Goal: Task Accomplishment & Management: Complete application form

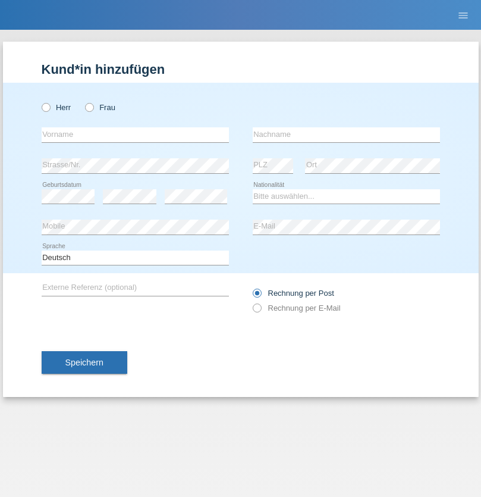
radio input "true"
click at [135, 134] on input "text" at bounding box center [135, 134] width 187 height 15
type input "Jörg"
click at [346, 134] on input "text" at bounding box center [346, 134] width 187 height 15
type input "Traksel"
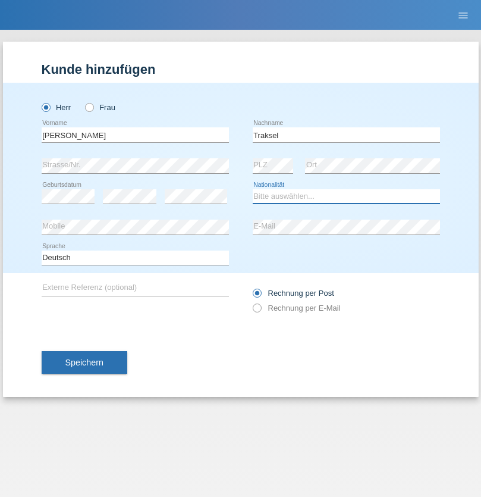
select select "DE"
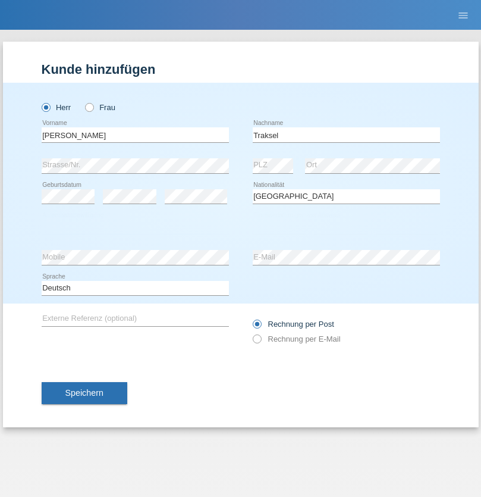
select select "C"
select select "01"
select select "07"
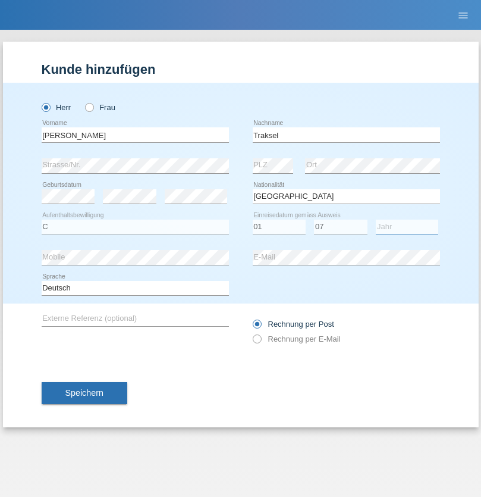
select select "2008"
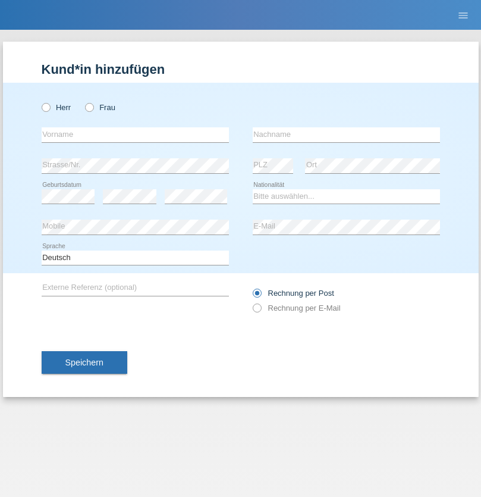
radio input "true"
click at [135, 134] on input "text" at bounding box center [135, 134] width 187 height 15
type input "Ketty"
click at [346, 134] on input "text" at bounding box center [346, 134] width 187 height 15
type input "Kalupnath"
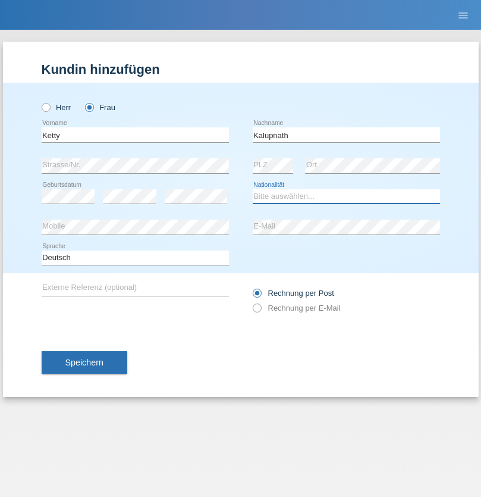
select select "CH"
radio input "true"
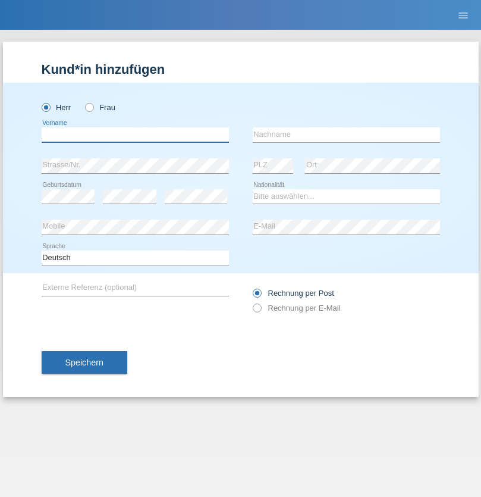
click at [135, 134] on input "text" at bounding box center [135, 134] width 187 height 15
type input "Franco"
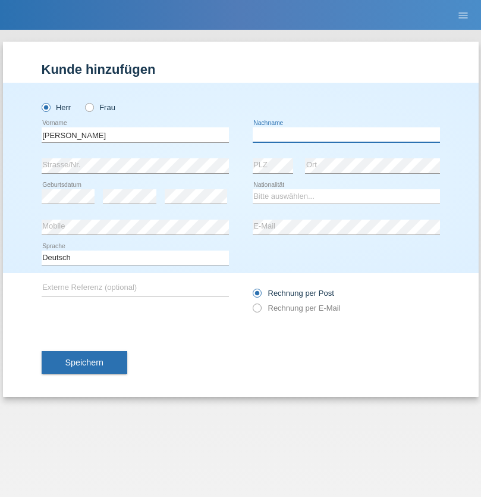
click at [346, 134] on input "text" at bounding box center [346, 134] width 187 height 15
type input "Mucha"
select select "CH"
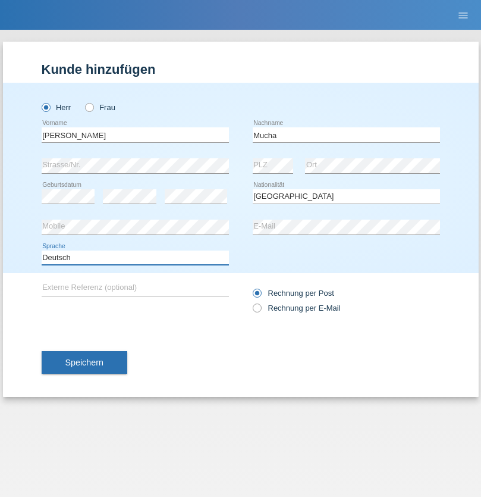
select select "en"
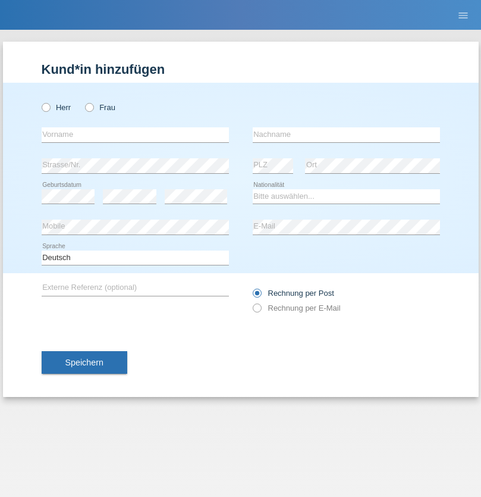
radio input "true"
click at [135, 134] on input "text" at bounding box center [135, 134] width 187 height 15
type input "Franziska"
click at [346, 134] on input "text" at bounding box center [346, 134] width 187 height 15
type input "Starke"
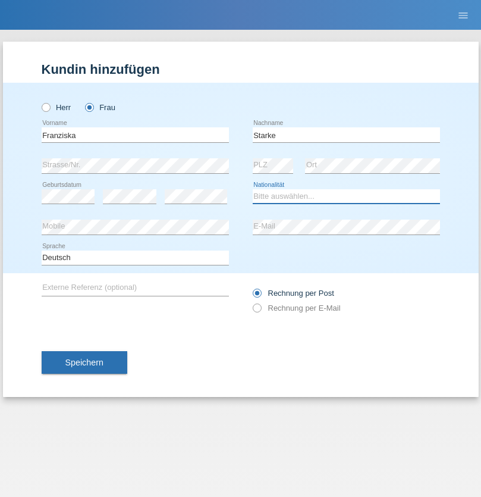
select select "DE"
select select "C"
select select "01"
select select "03"
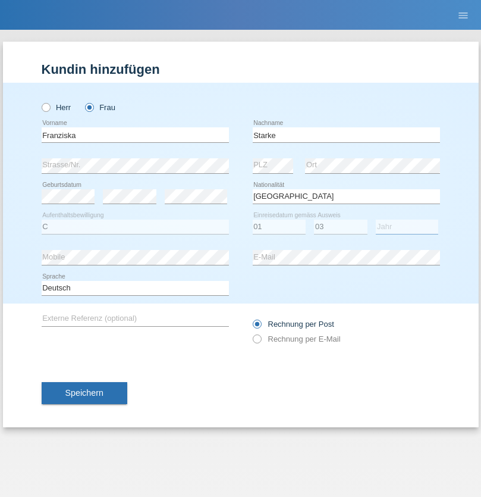
select select "1985"
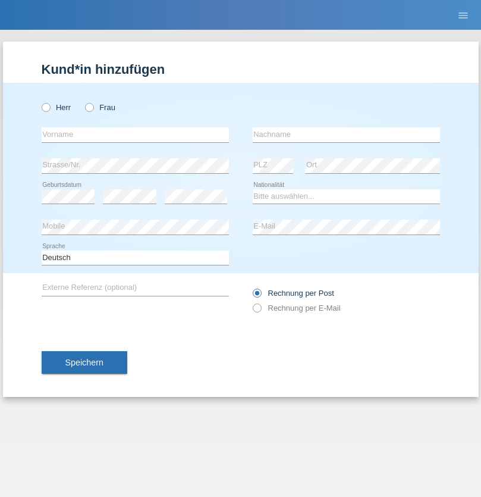
radio input "true"
click at [135, 134] on input "text" at bounding box center [135, 134] width 187 height 15
type input "[DEMOGRAPHIC_DATA]"
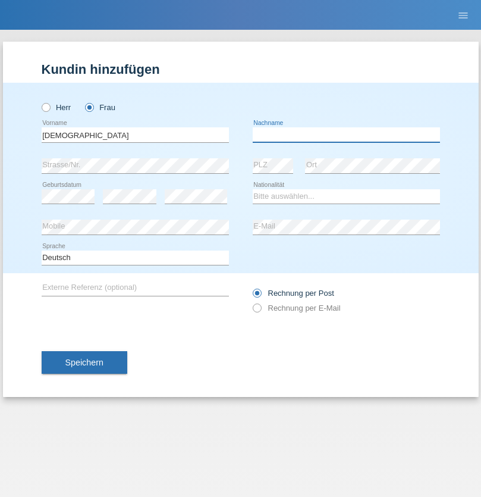
click at [346, 134] on input "text" at bounding box center [346, 134] width 187 height 15
type input "Cimbaljević"
select select "HR"
select select "C"
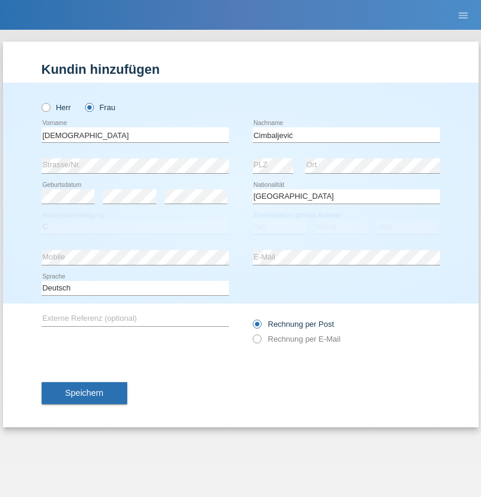
select select "12"
select select "08"
select select "2021"
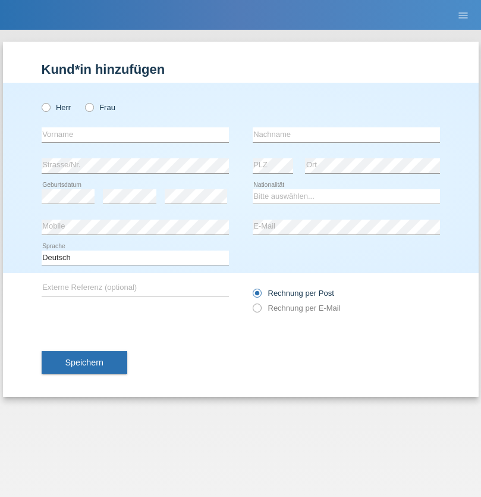
radio input "true"
click at [135, 134] on input "text" at bounding box center [135, 134] width 187 height 15
type input "Batsche"
click at [346, 134] on input "text" at bounding box center [346, 134] width 187 height 15
type input "Arifoska"
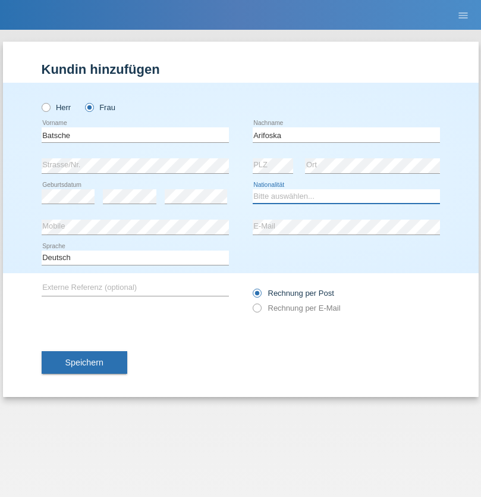
select select "CH"
radio input "true"
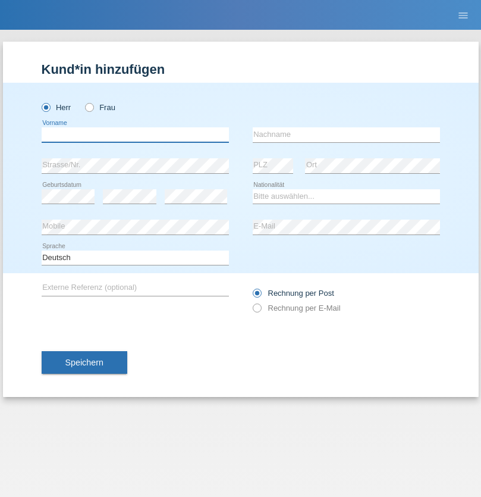
click at [135, 134] on input "text" at bounding box center [135, 134] width 187 height 15
type input "Emre"
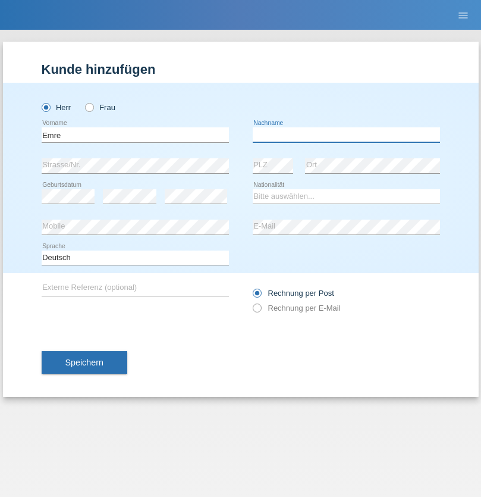
click at [346, 134] on input "text" at bounding box center [346, 134] width 187 height 15
type input "Uzun"
select select "CH"
